Goal: Task Accomplishment & Management: Manage account settings

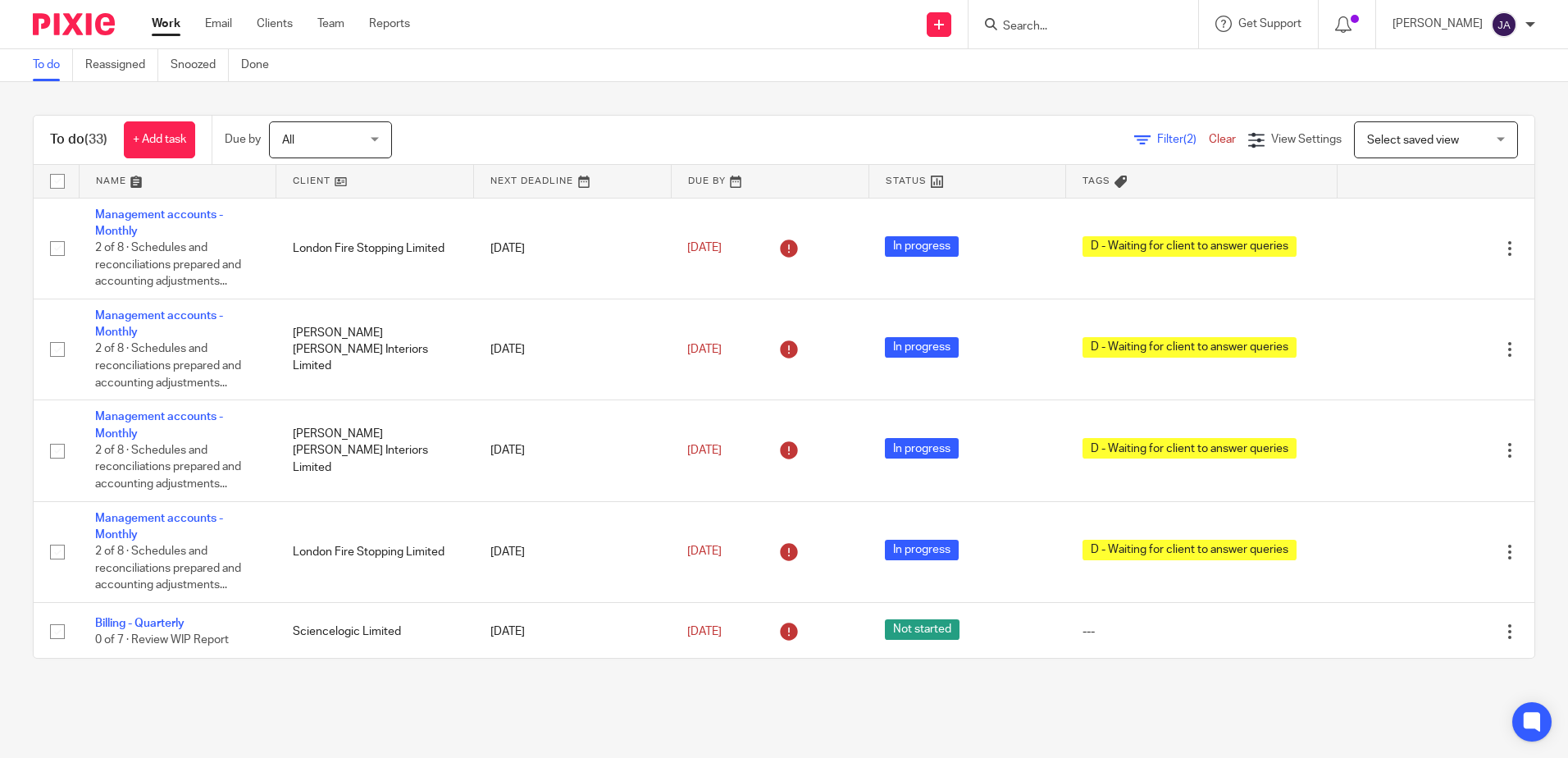
drag, startPoint x: 1073, startPoint y: 729, endPoint x: 1051, endPoint y: 716, distance: 25.6
click at [1073, 729] on main "To do Reassigned Snoozed Done To do (33) + Add task Due by All All Today Tomorr…" at bounding box center [784, 379] width 1568 height 758
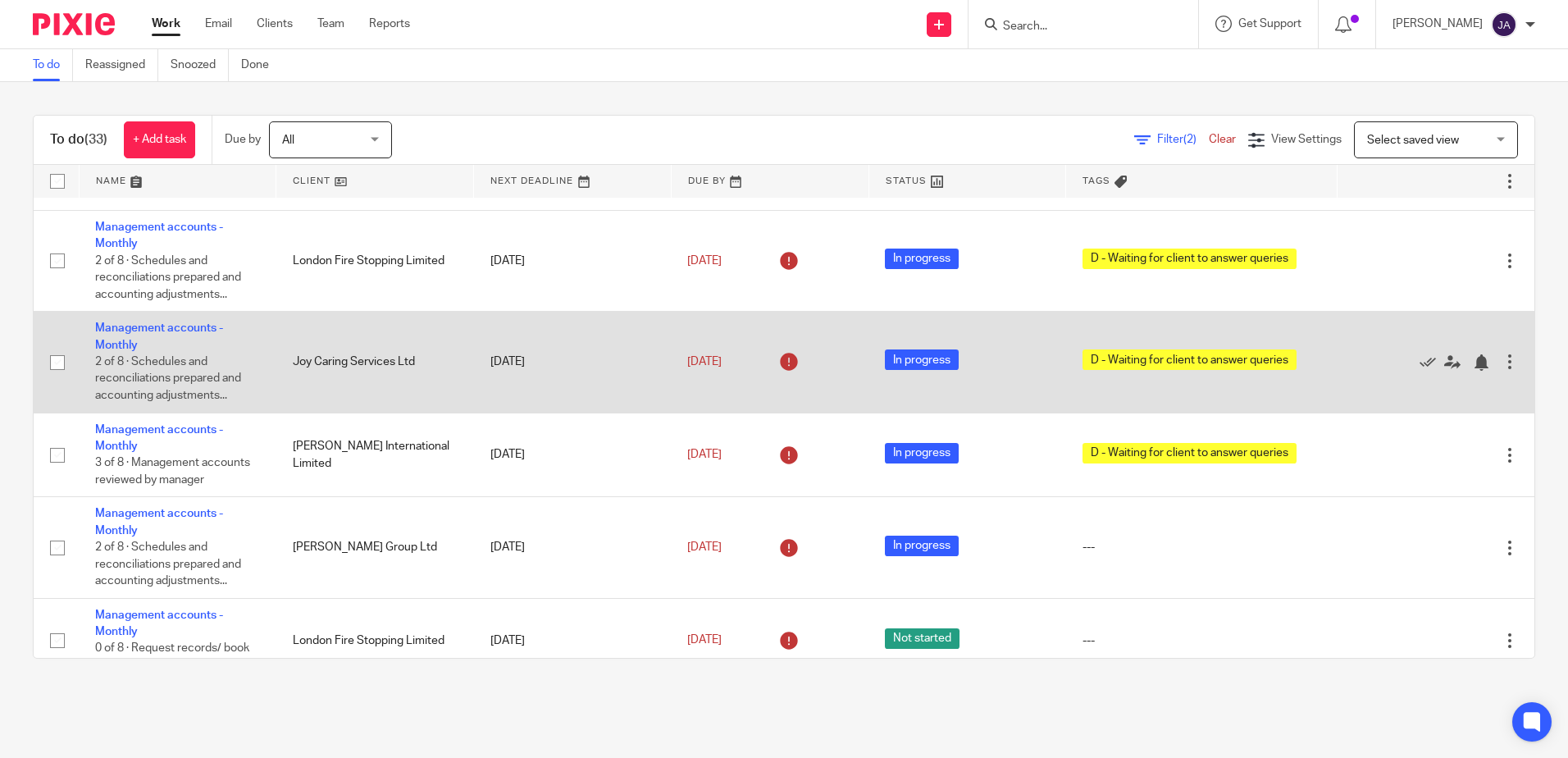
scroll to position [738, 0]
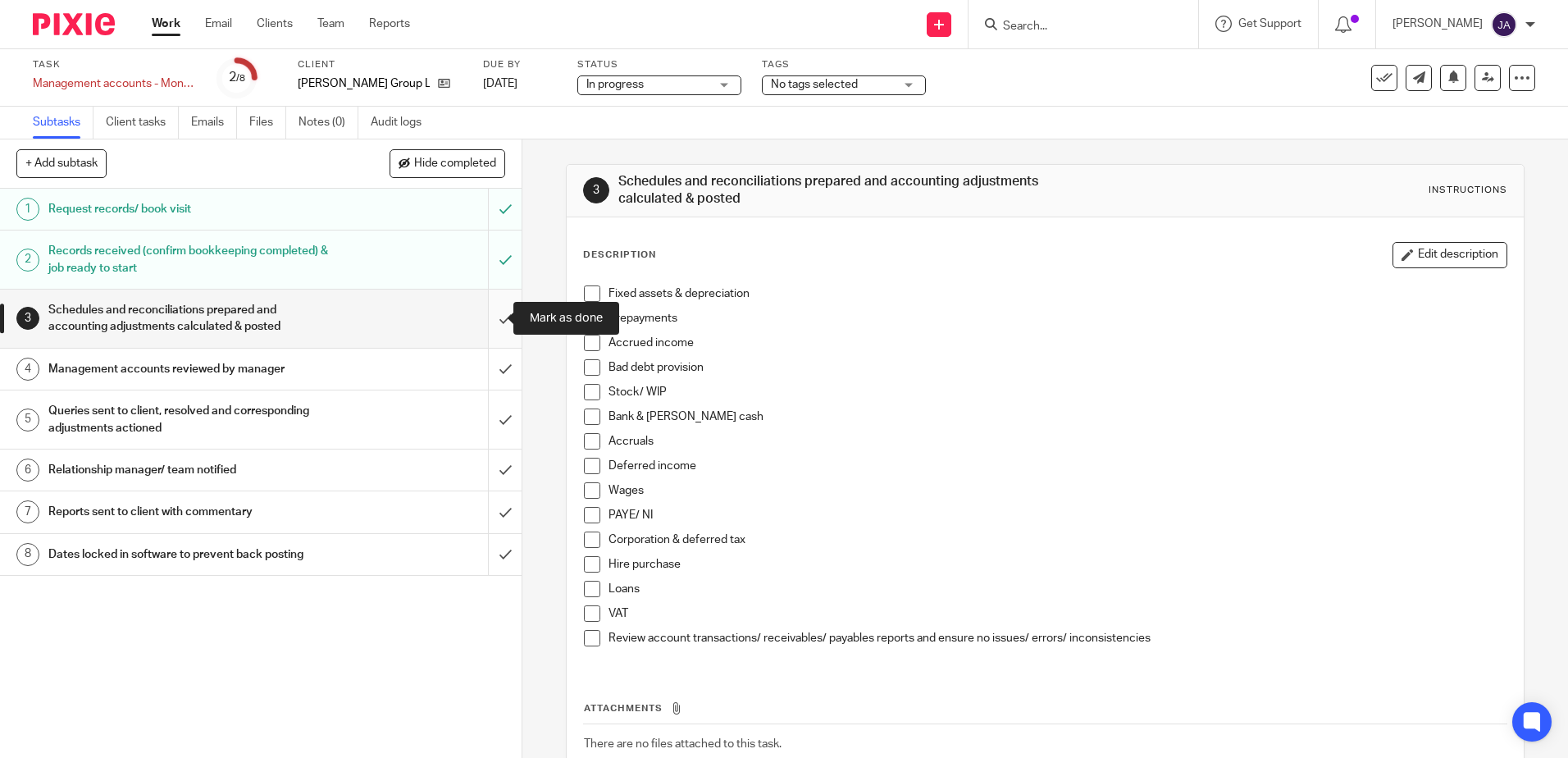
click at [487, 309] on input "submit" at bounding box center [260, 318] width 521 height 58
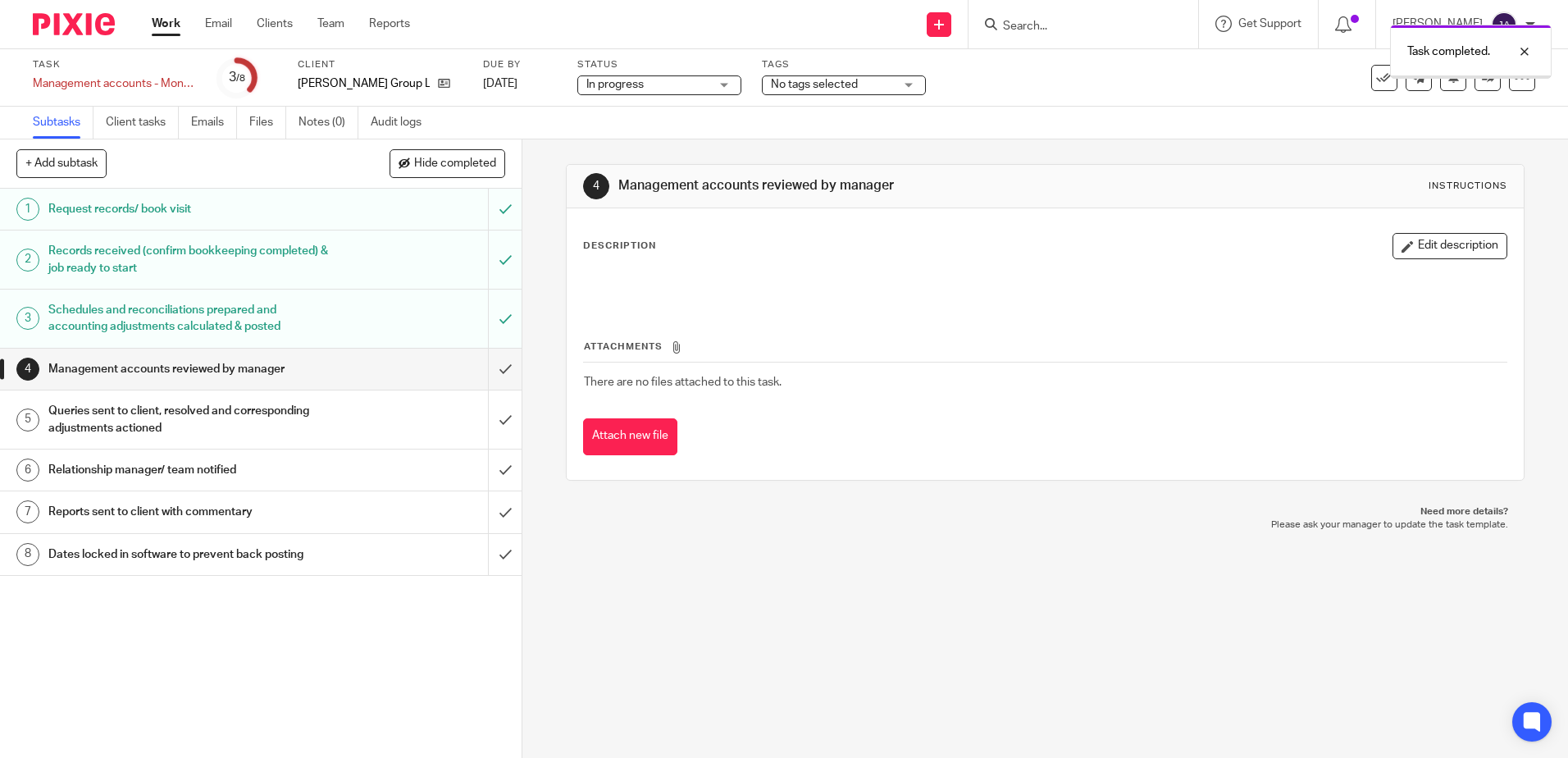
click at [823, 78] on div "Task completed." at bounding box center [1167, 48] width 768 height 62
click at [835, 80] on span "No tags selected" at bounding box center [814, 84] width 87 height 11
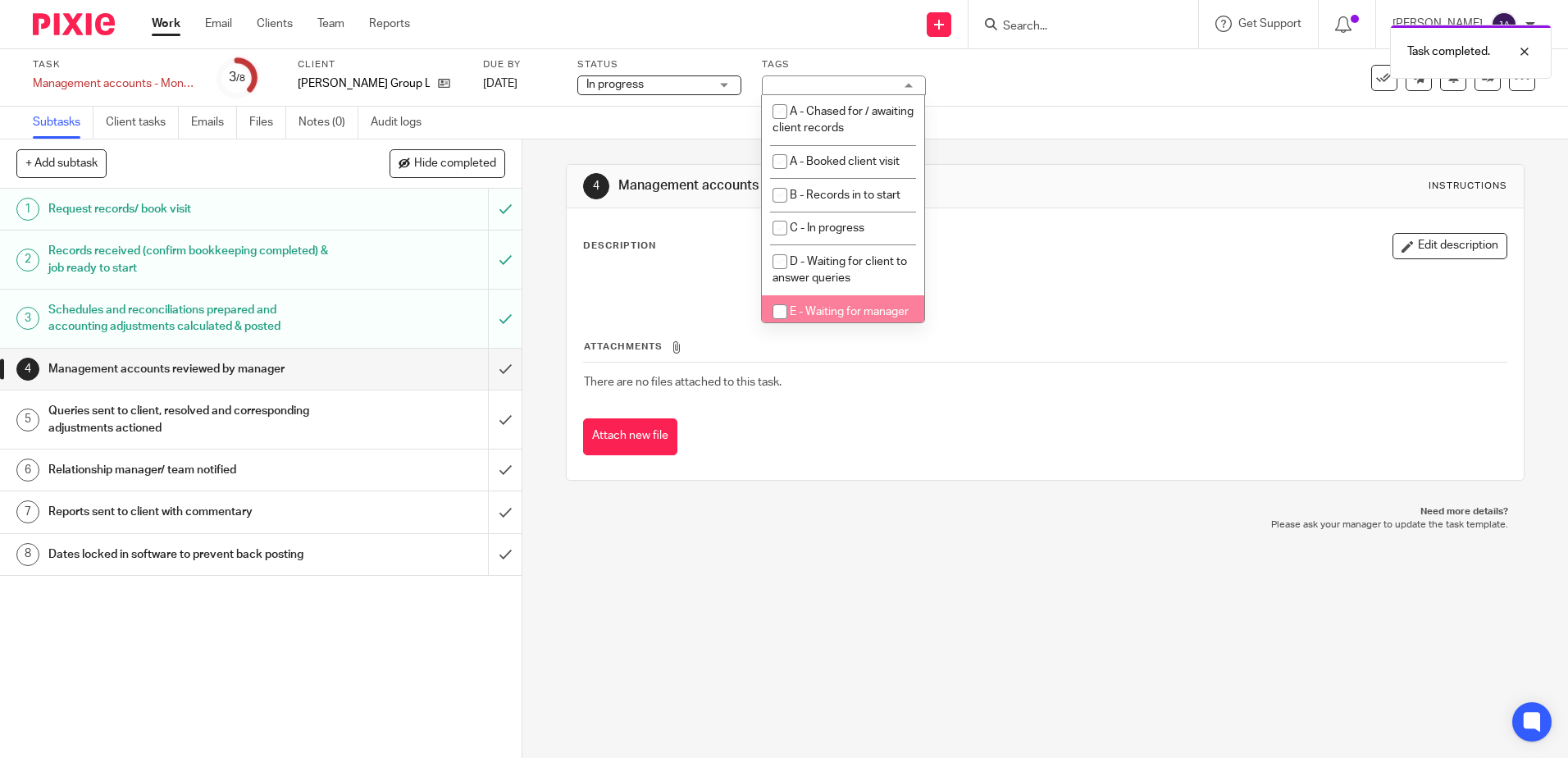
click at [875, 312] on li "E - Waiting for manager review/approval" at bounding box center [843, 320] width 162 height 50
checkbox input "true"
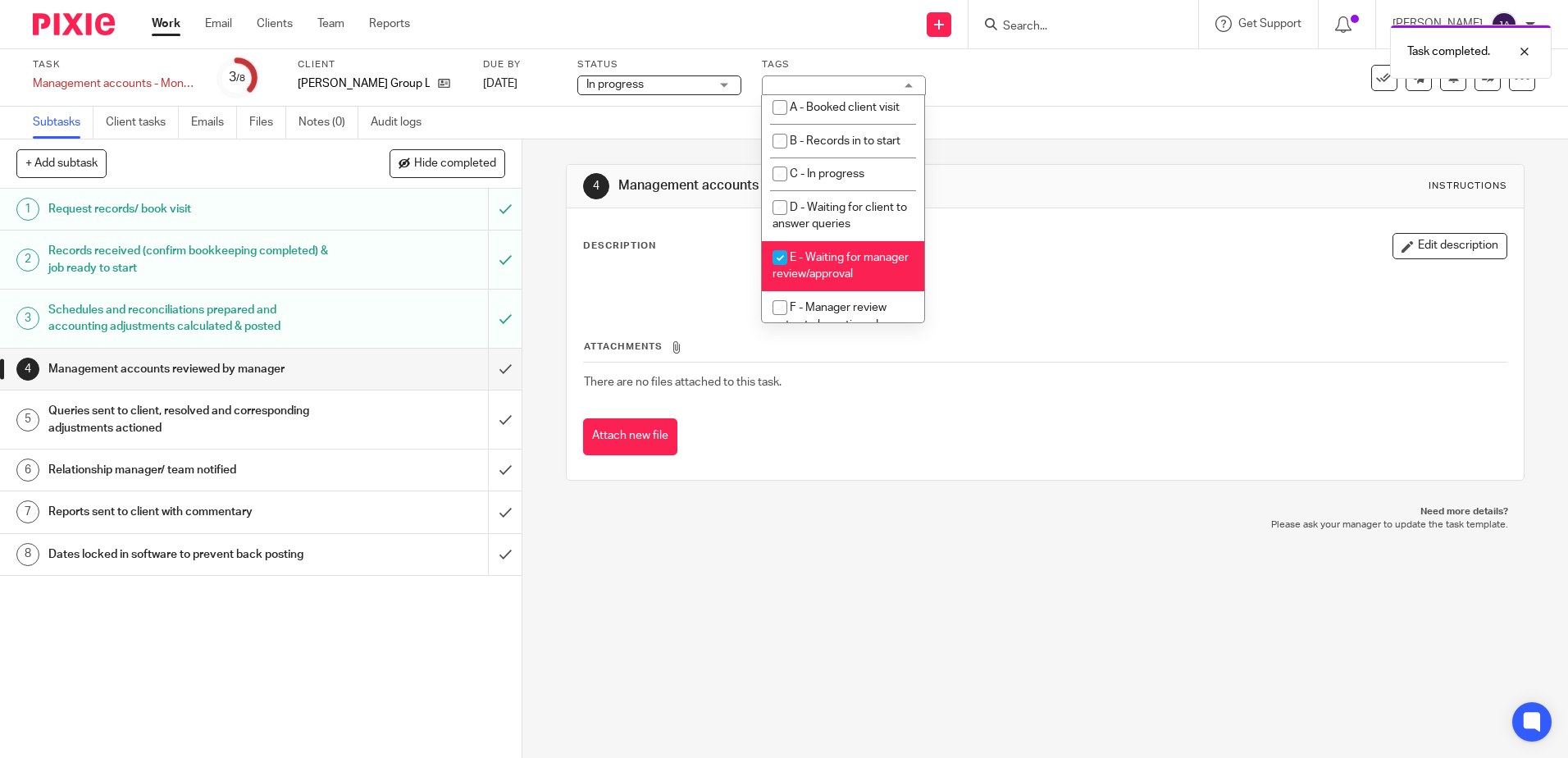
scroll to position [82, 0]
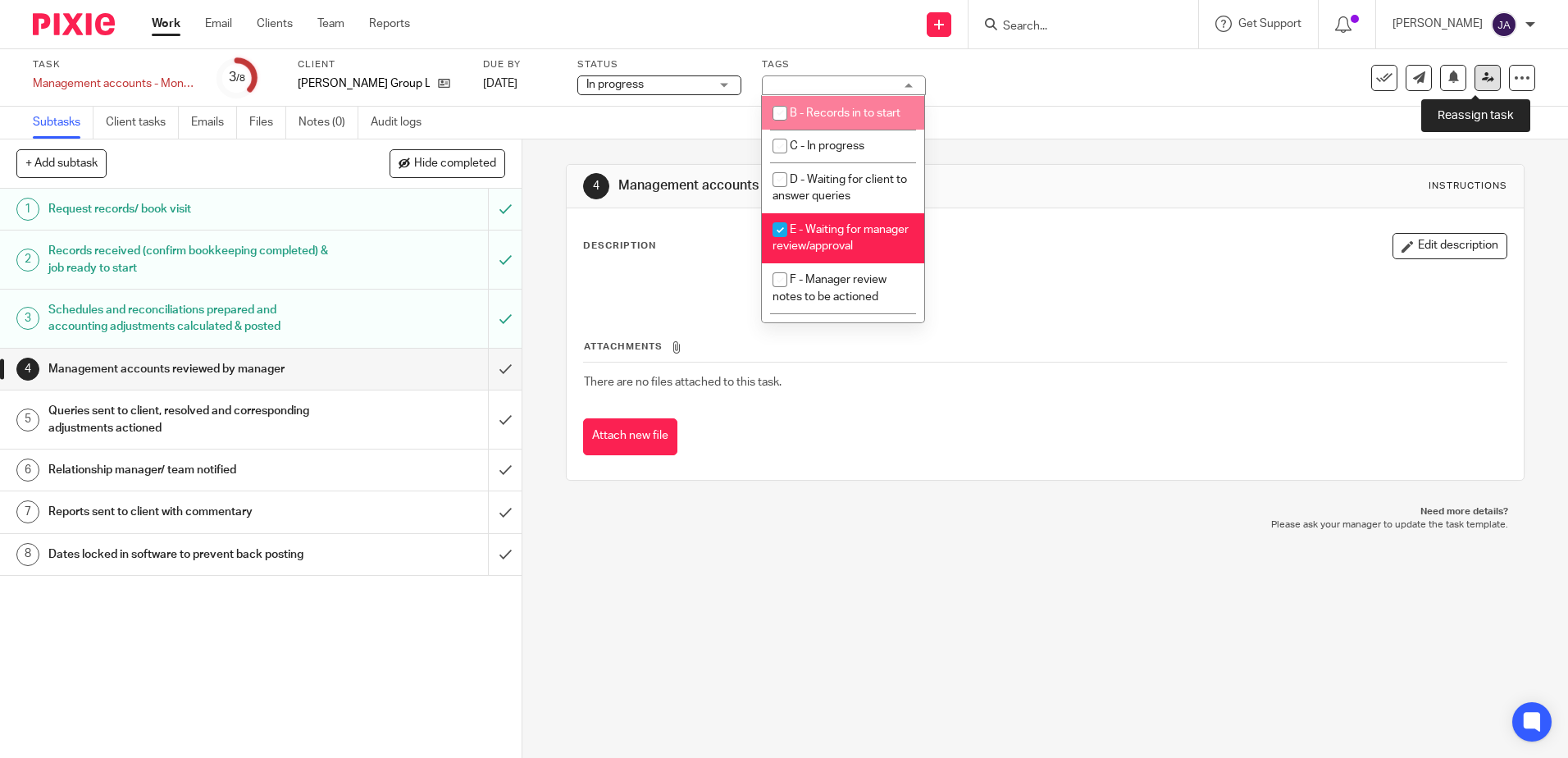
click at [1486, 88] on link at bounding box center [1487, 78] width 26 height 26
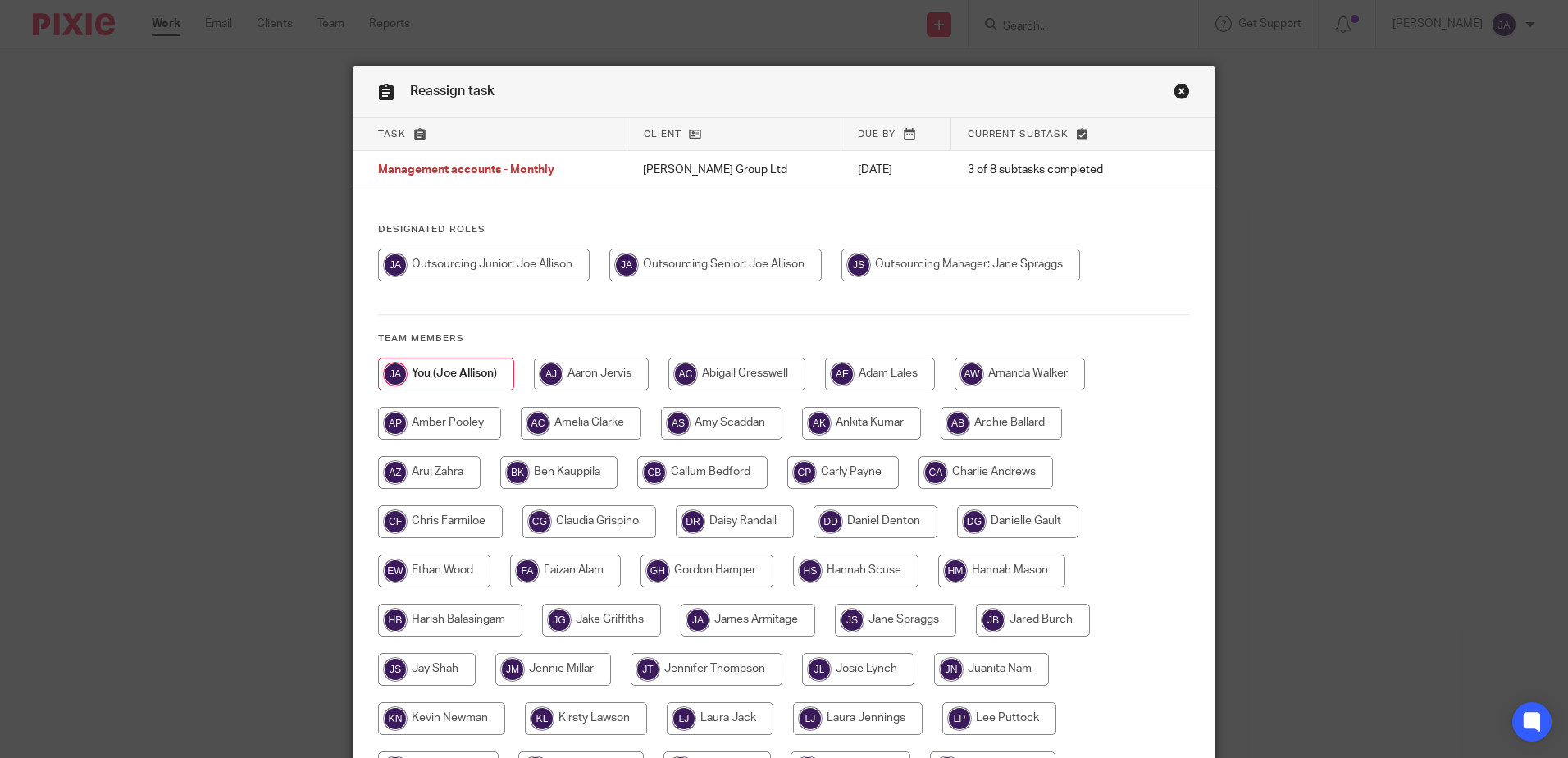
click at [892, 261] on input "radio" at bounding box center [960, 265] width 238 height 33
radio input "true"
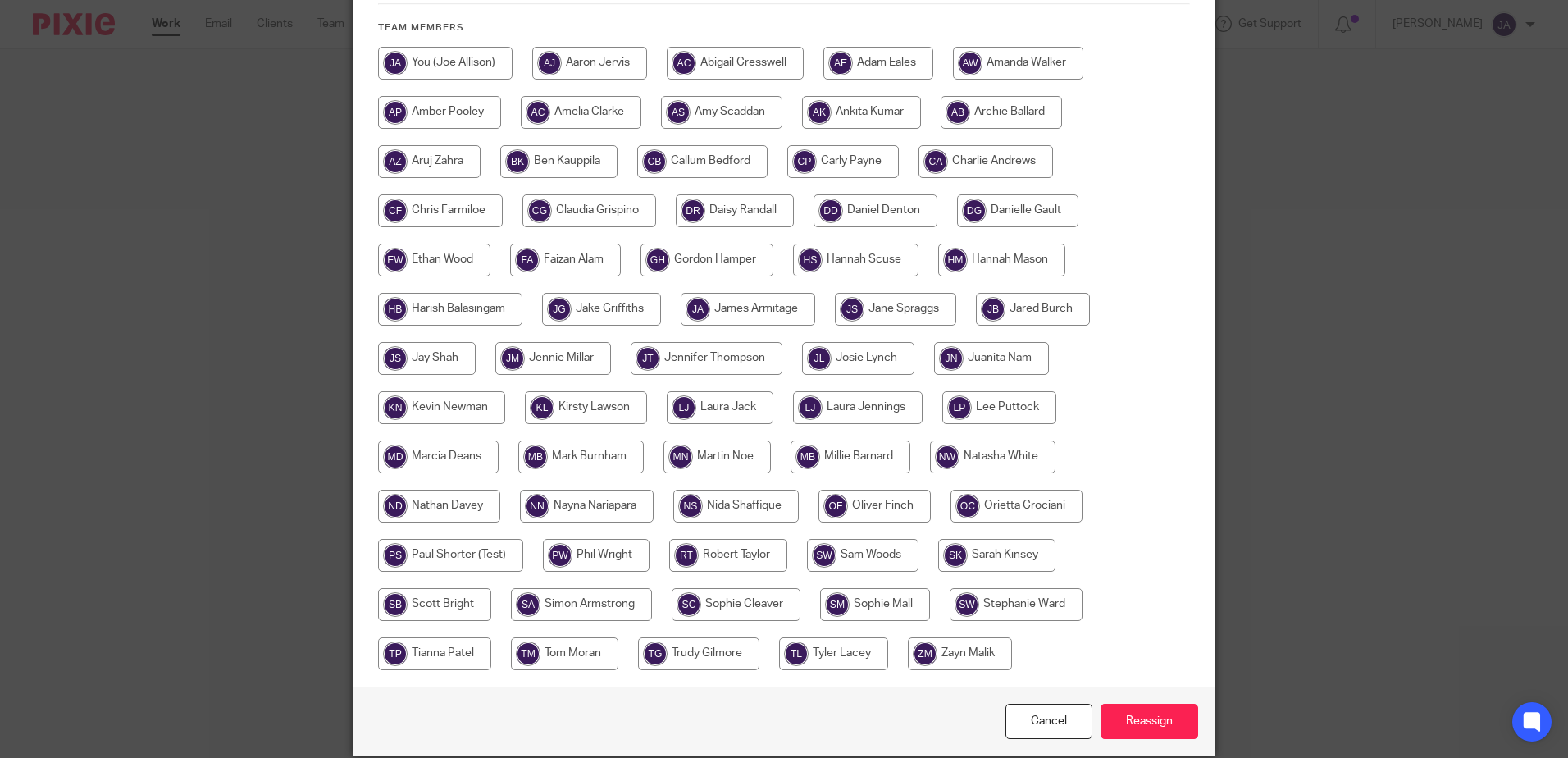
scroll to position [375, 0]
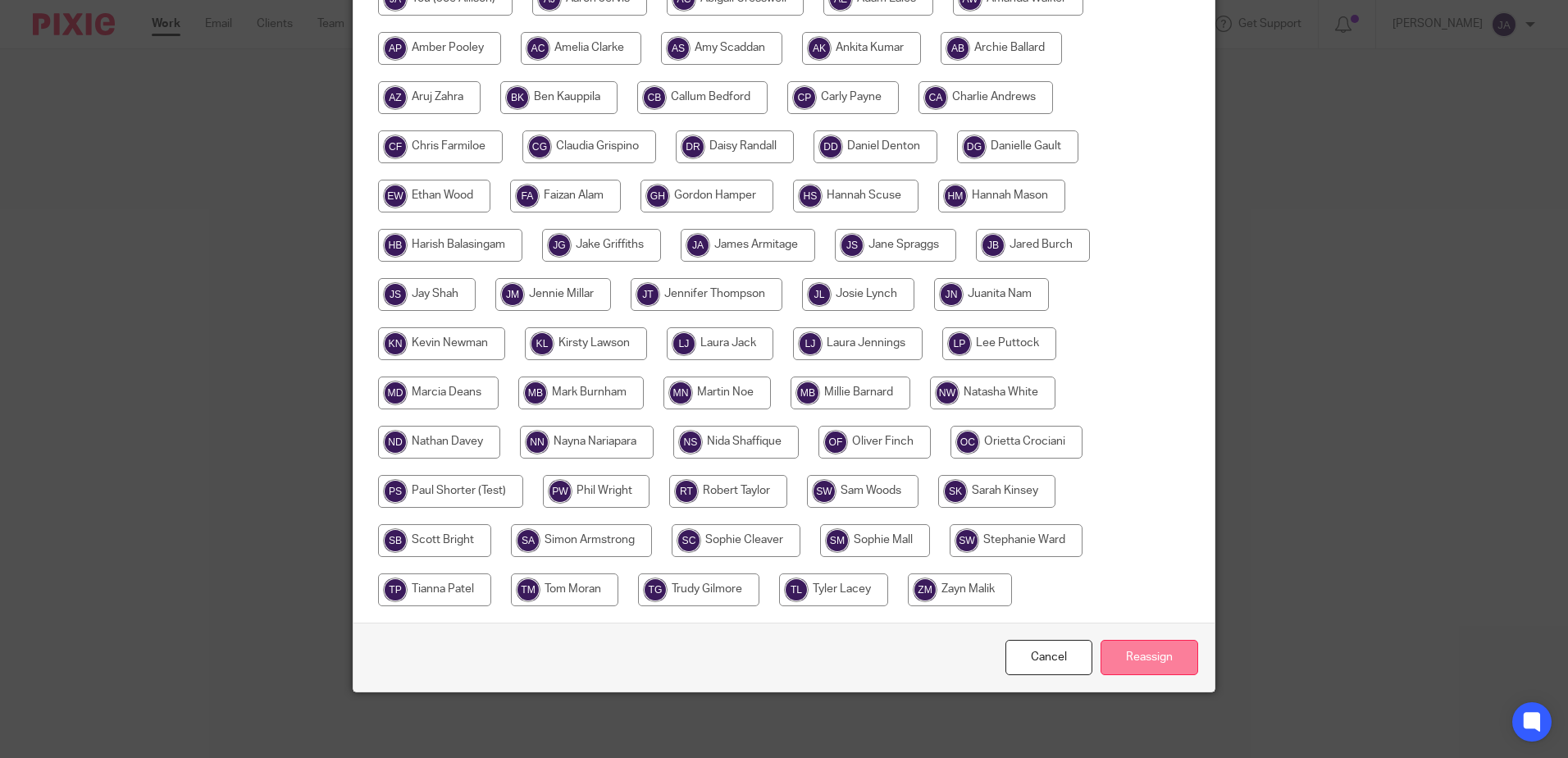
drag, startPoint x: 1126, startPoint y: 658, endPoint x: 1120, endPoint y: 640, distance: 19.0
click at [1127, 658] on input "Reassign" at bounding box center [1149, 657] width 98 height 36
